Goal: Find specific page/section: Find specific page/section

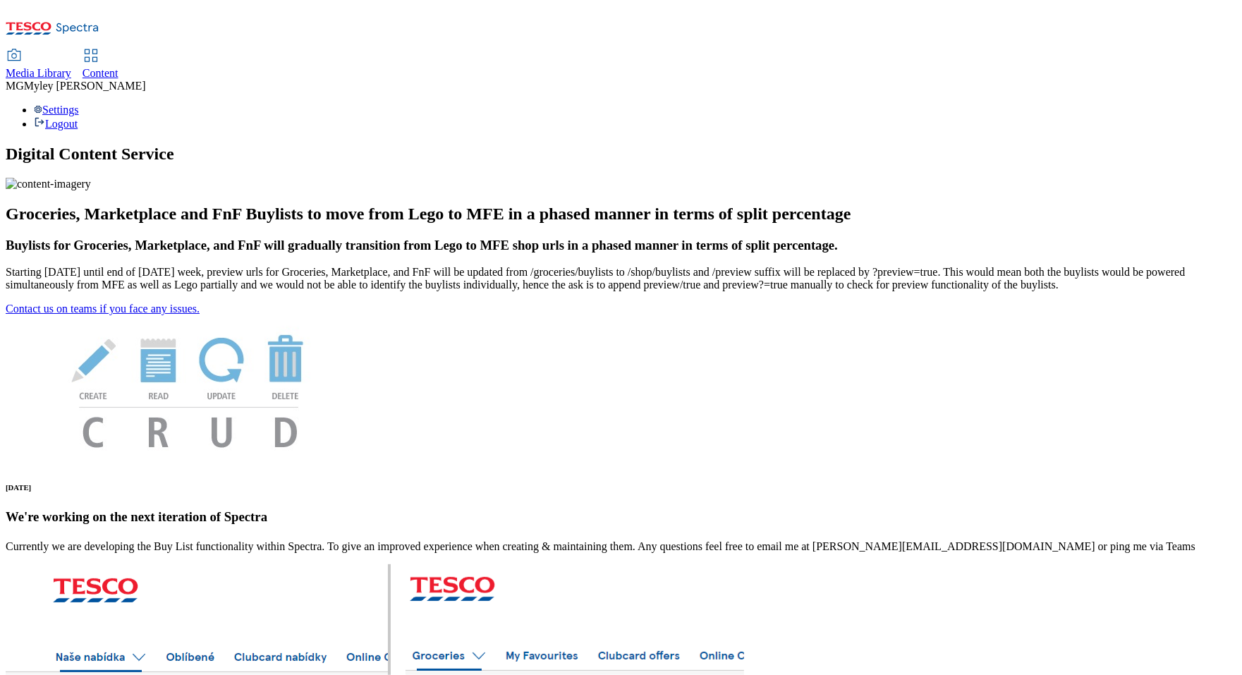
click at [71, 67] on span "Media Library" at bounding box center [39, 73] width 66 height 12
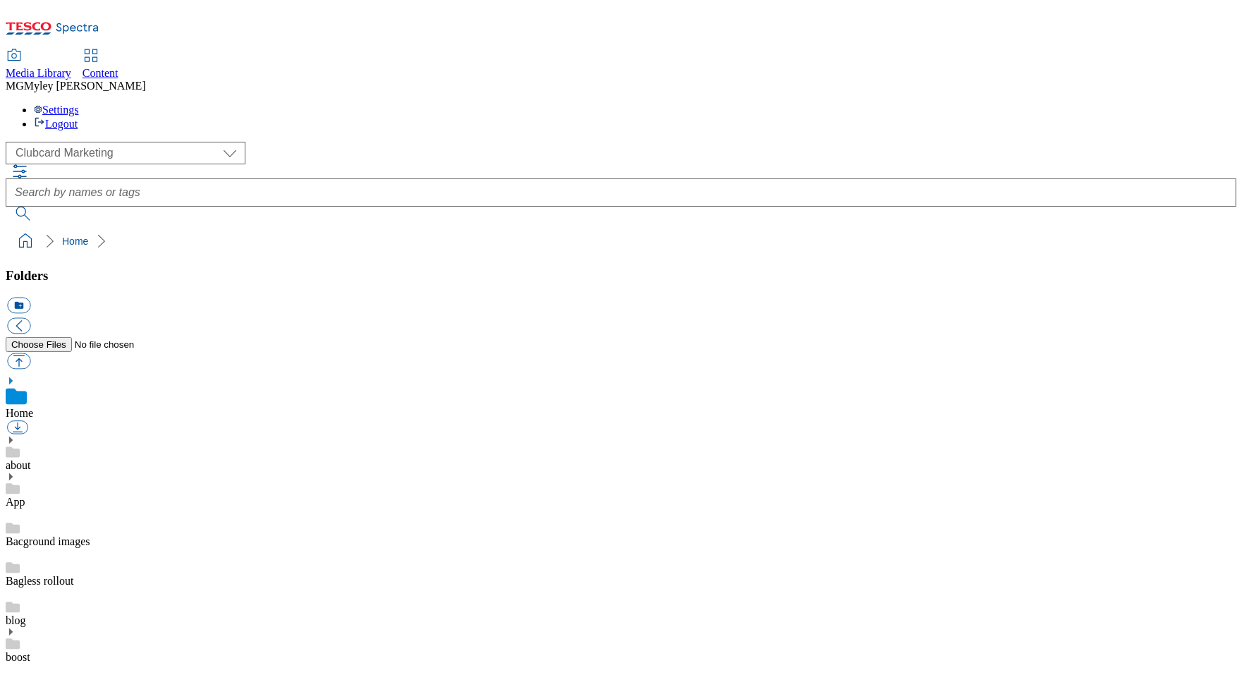
scroll to position [2, 0]
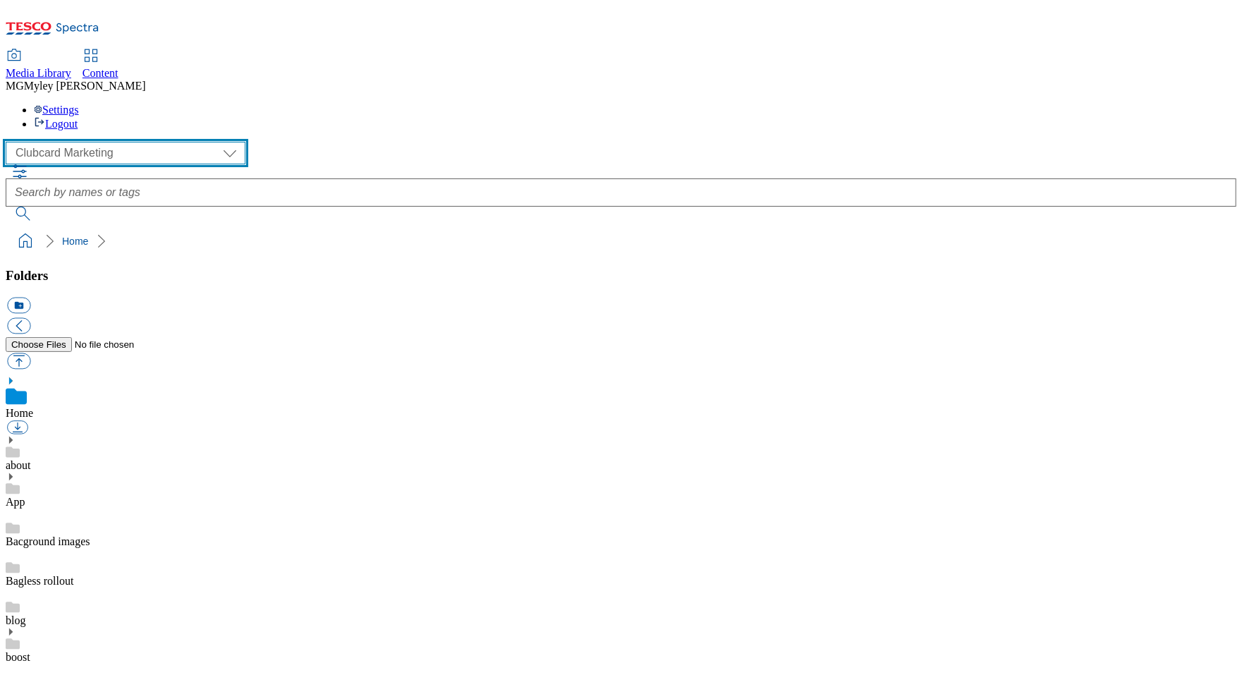
click at [78, 142] on select "Clubcard Marketing Dotcom UK GHS Marketing UK GHS ROI iGHS Marketing CE MCA CZ …" at bounding box center [126, 153] width 240 height 23
select select "flare-ghs-roi"
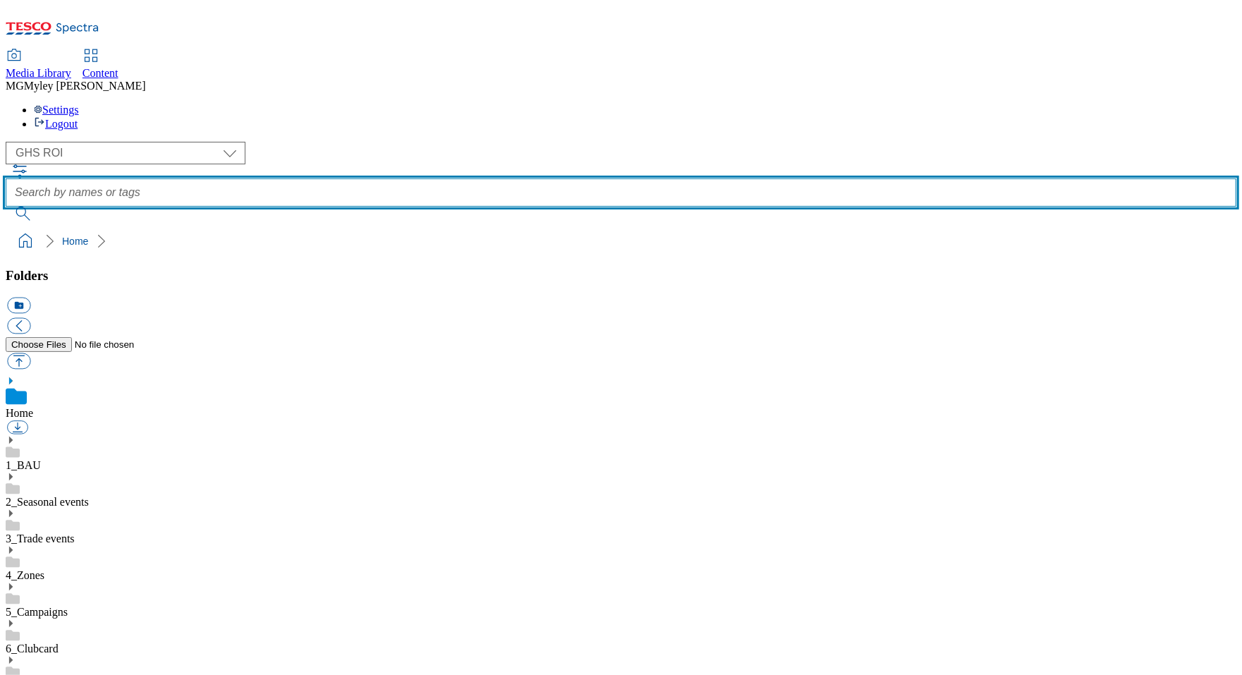
click at [576, 178] on input "text" at bounding box center [621, 192] width 1231 height 28
type input "delivery"
click at [6, 207] on button "submit" at bounding box center [24, 214] width 37 height 14
